Goal: Information Seeking & Learning: Learn about a topic

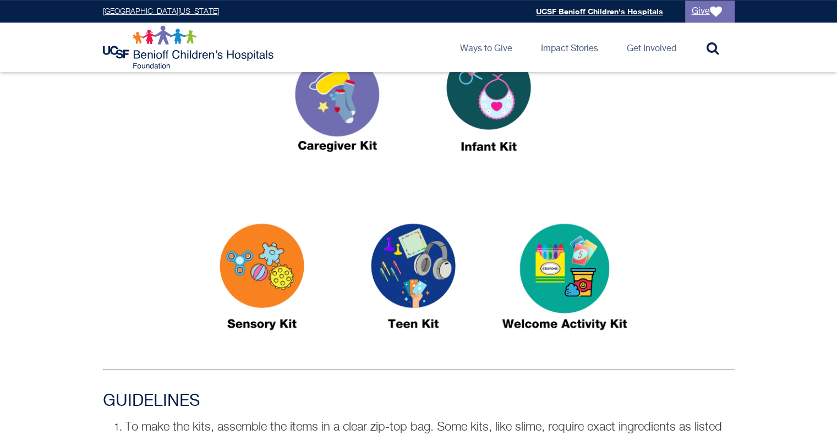
scroll to position [467, 0]
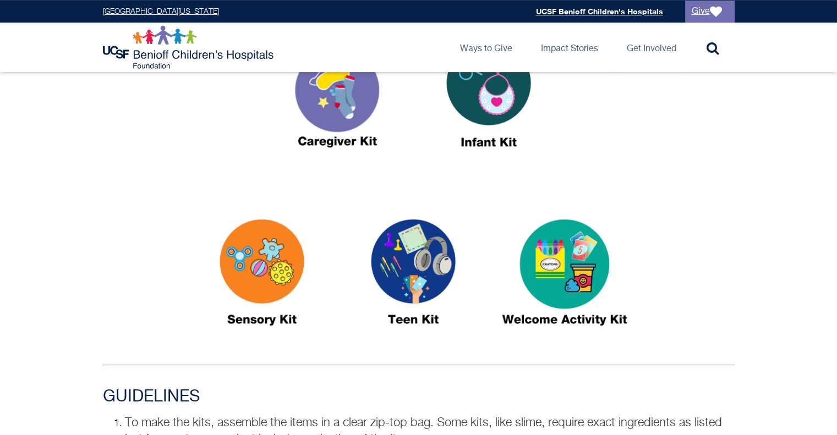
click at [591, 246] on img at bounding box center [565, 277] width 138 height 159
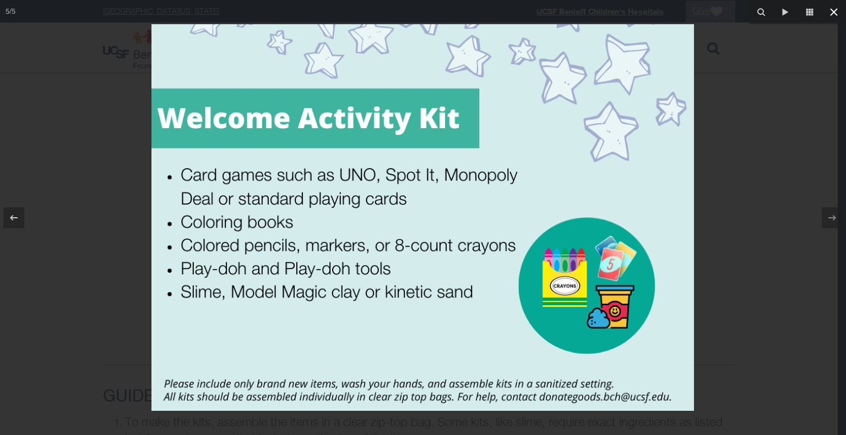
click at [830, 13] on icon at bounding box center [833, 12] width 13 height 13
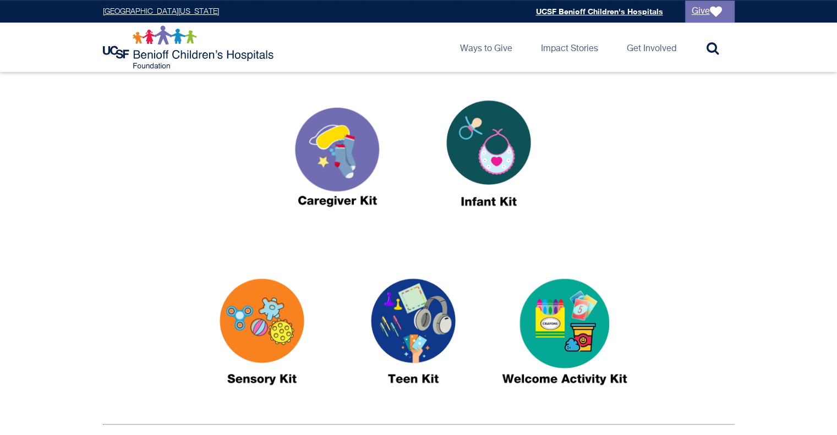
scroll to position [407, 0]
click at [342, 167] on img at bounding box center [338, 158] width 138 height 159
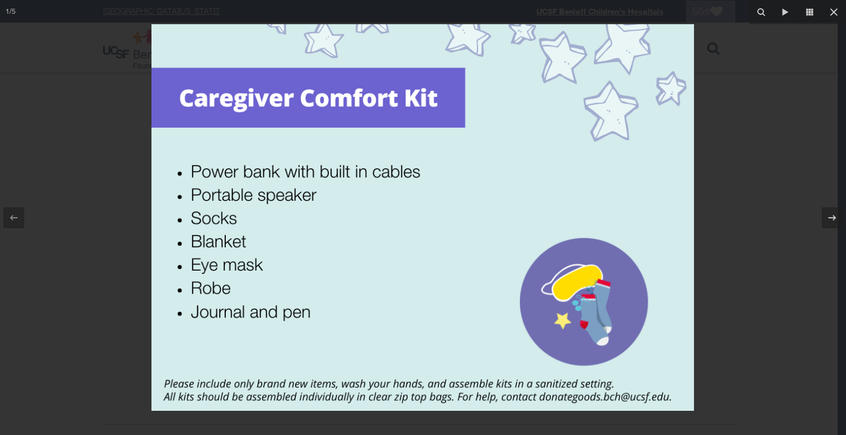
click at [796, 138] on div at bounding box center [423, 217] width 846 height 435
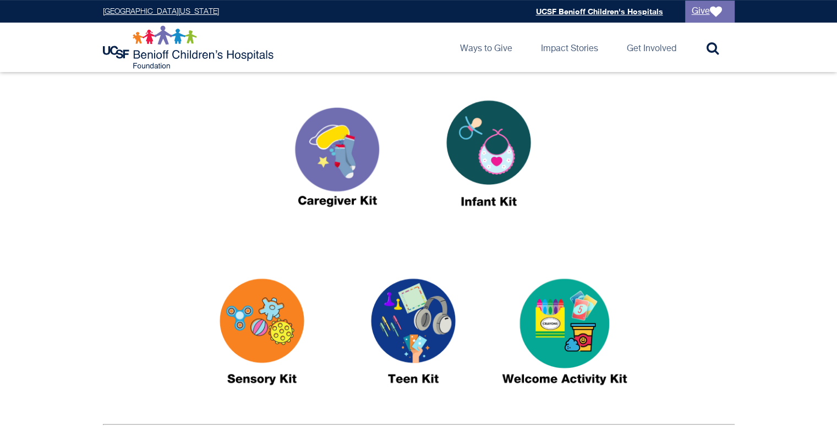
click at [491, 159] on img at bounding box center [489, 158] width 138 height 159
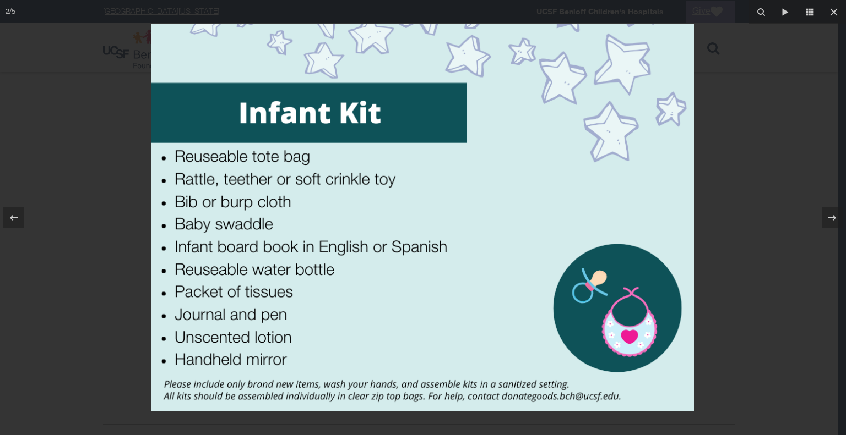
click at [738, 136] on div at bounding box center [423, 217] width 846 height 435
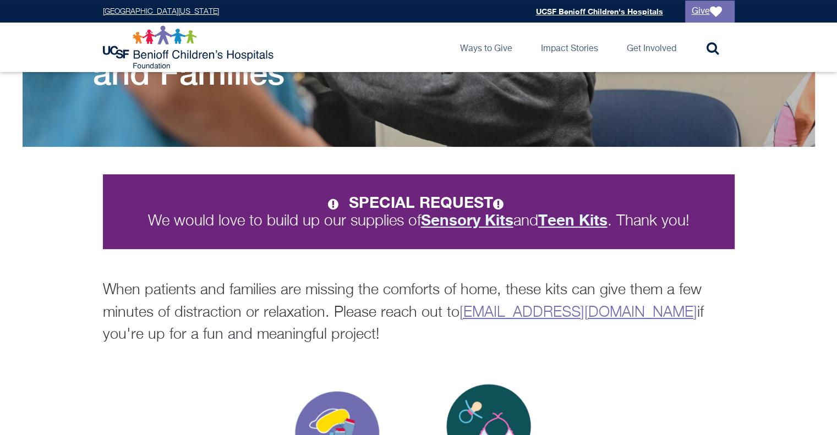
scroll to position [113, 0]
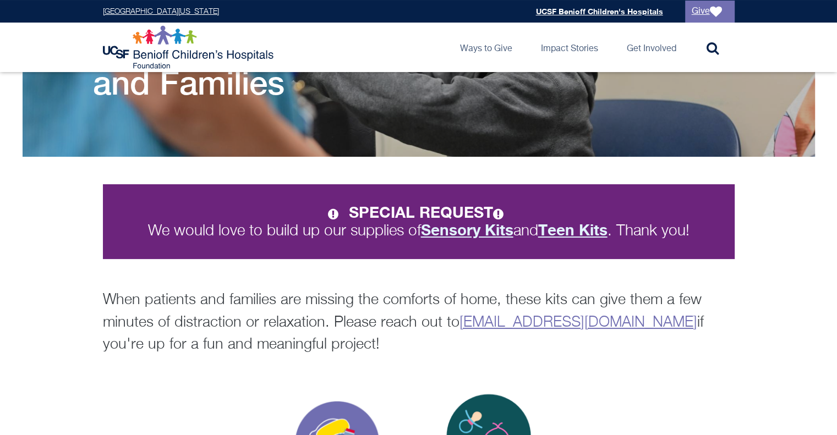
click at [475, 227] on strong "Sensory Kits" at bounding box center [467, 230] width 92 height 18
